Goal: Task Accomplishment & Management: Manage account settings

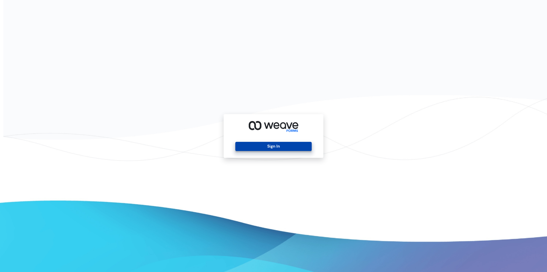
click at [269, 150] on button "Sign In" at bounding box center [273, 146] width 76 height 9
click at [268, 147] on button "Sign In" at bounding box center [273, 146] width 76 height 9
